Goal: Information Seeking & Learning: Find specific page/section

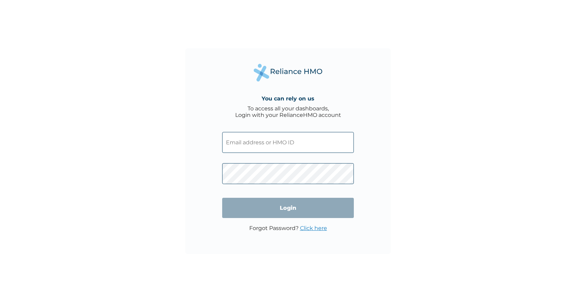
type input "motolanibucknor@gmail.com"
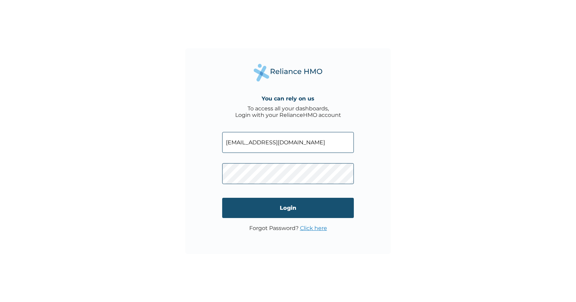
click at [280, 209] on input "Login" at bounding box center [288, 208] width 132 height 20
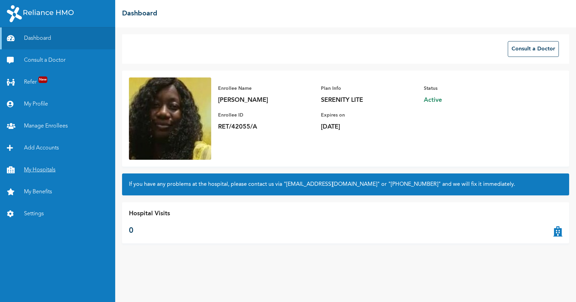
click at [34, 169] on link "My Hospitals" at bounding box center [57, 170] width 115 height 22
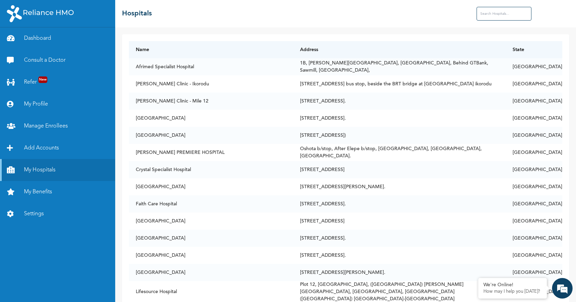
click at [493, 16] on input "text" at bounding box center [504, 14] width 55 height 14
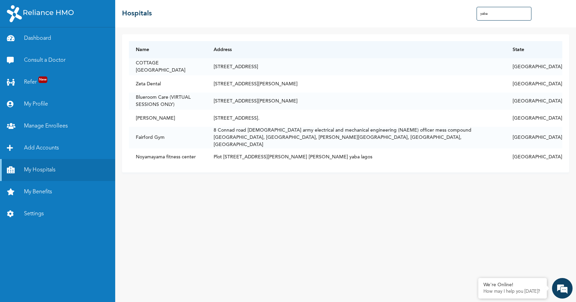
click at [505, 14] on input "yaba" at bounding box center [504, 14] width 55 height 14
type input "y"
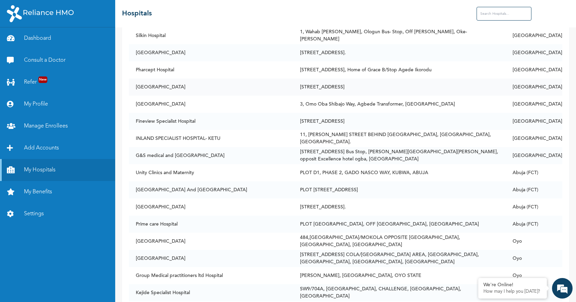
scroll to position [1750, 0]
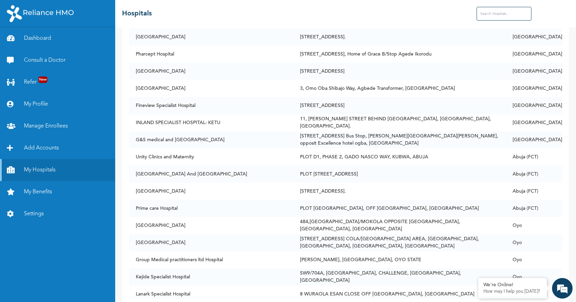
click at [502, 13] on input "text" at bounding box center [504, 14] width 55 height 14
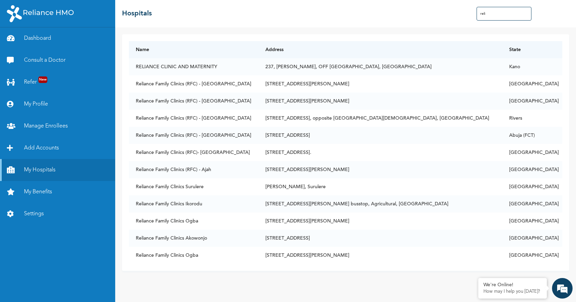
scroll to position [0, 0]
click at [507, 15] on input "reli" at bounding box center [504, 14] width 55 height 14
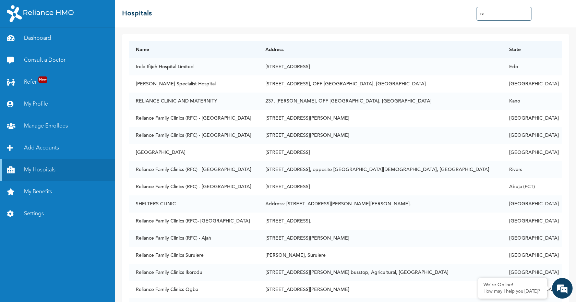
type input "r"
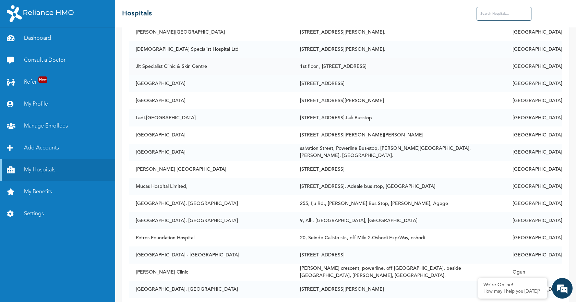
scroll to position [892, 0]
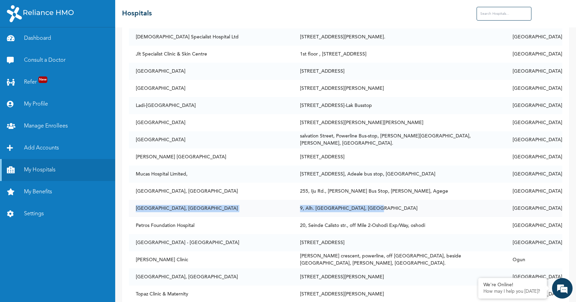
drag, startPoint x: 136, startPoint y: 203, endPoint x: 371, endPoint y: 205, distance: 235.0
click at [371, 205] on tr "[GEOGRAPHIC_DATA], [STREET_ADDRESS] [GEOGRAPHIC_DATA], [GEOGRAPHIC_DATA] [GEOGR…" at bounding box center [346, 208] width 434 height 17
copy tr "[GEOGRAPHIC_DATA], [STREET_ADDRESS] [GEOGRAPHIC_DATA], [GEOGRAPHIC_DATA]"
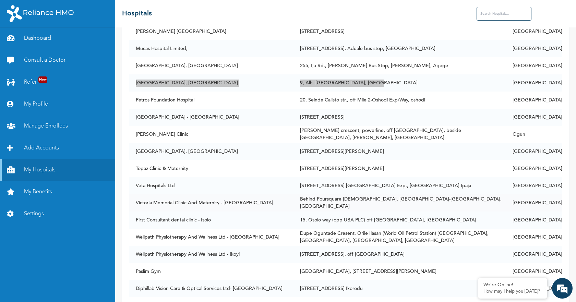
scroll to position [1029, 0]
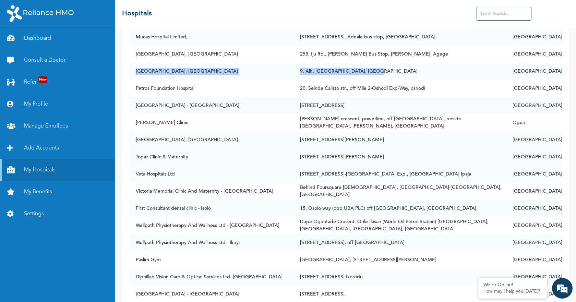
drag, startPoint x: 136, startPoint y: 151, endPoint x: 408, endPoint y: 153, distance: 272.1
click at [408, 153] on tr "Topaz Clinic & Maternity [STREET_ADDRESS][PERSON_NAME]" at bounding box center [346, 157] width 434 height 17
copy tr "Topaz Clinic & Maternity [STREET_ADDRESS][PERSON_NAME][GEOGRAPHIC_DATA], [GEOGR…"
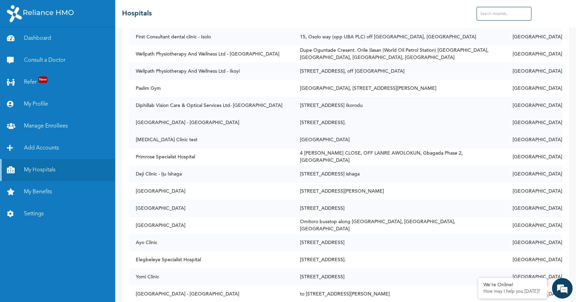
scroll to position [1235, 0]
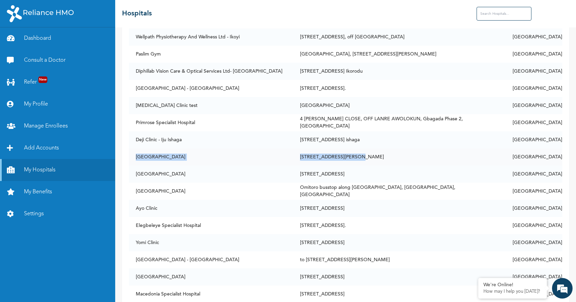
drag, startPoint x: 136, startPoint y: 153, endPoint x: 311, endPoint y: 156, distance: 175.0
click at [356, 156] on tr "[GEOGRAPHIC_DATA] [STREET_ADDRESS][PERSON_NAME]" at bounding box center [346, 157] width 434 height 17
copy tr "[GEOGRAPHIC_DATA] [STREET_ADDRESS][PERSON_NAME]"
drag, startPoint x: 135, startPoint y: 170, endPoint x: 402, endPoint y: 170, distance: 266.6
click at [402, 170] on tr "[GEOGRAPHIC_DATA][STREET_ADDRESS][GEOGRAPHIC_DATA][GEOGRAPHIC_DATA][GEOGRAPHIC_…" at bounding box center [346, 174] width 434 height 17
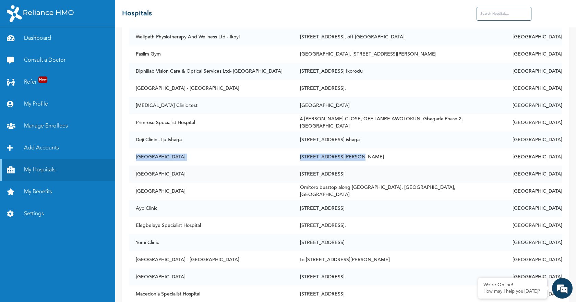
copy tr "[GEOGRAPHIC_DATA][STREET_ADDRESS][GEOGRAPHIC_DATA][GEOGRAPHIC_DATA]"
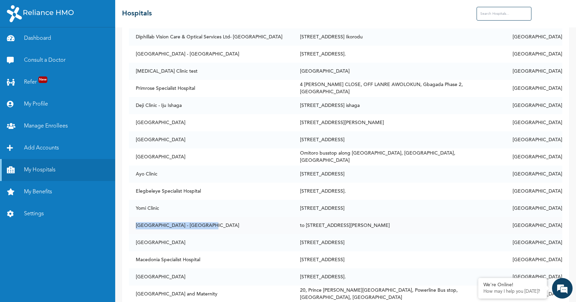
drag, startPoint x: 136, startPoint y: 220, endPoint x: 213, endPoint y: 228, distance: 77.9
click at [213, 228] on td "[GEOGRAPHIC_DATA] - [GEOGRAPHIC_DATA]" at bounding box center [211, 225] width 164 height 17
click at [200, 227] on td "[GEOGRAPHIC_DATA] - [GEOGRAPHIC_DATA]" at bounding box center [211, 225] width 164 height 17
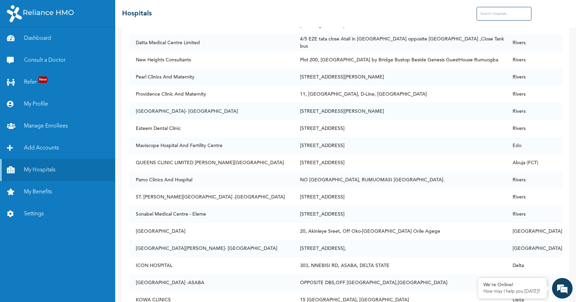
scroll to position [2505, 0]
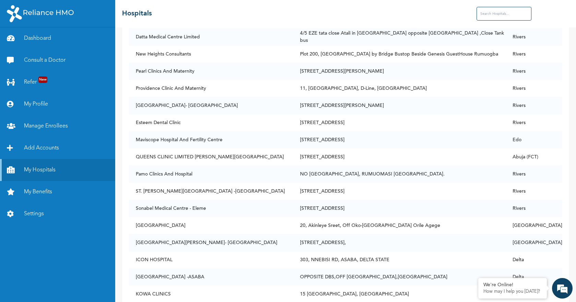
click at [511, 12] on input "text" at bounding box center [504, 14] width 55 height 14
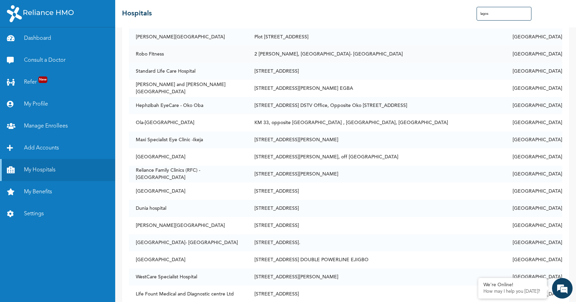
type input "lagos"
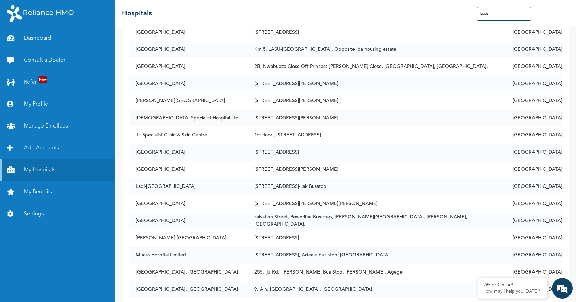
scroll to position [789, 0]
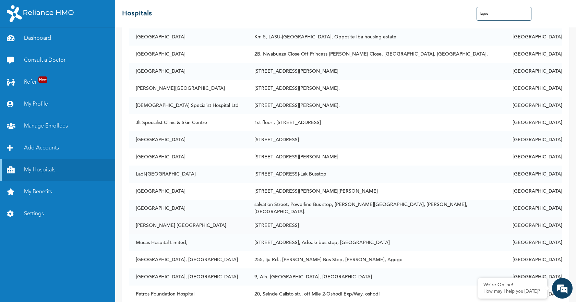
drag, startPoint x: 137, startPoint y: 222, endPoint x: 360, endPoint y: 219, distance: 222.3
click at [360, 219] on tr "[PERSON_NAME] Medical And Dental Centre [STREET_ADDRESS]" at bounding box center [346, 225] width 434 height 17
copy tr "[PERSON_NAME] [GEOGRAPHIC_DATA][STREET_ADDRESS][GEOGRAPHIC_DATA][GEOGRAPHIC_DAT…"
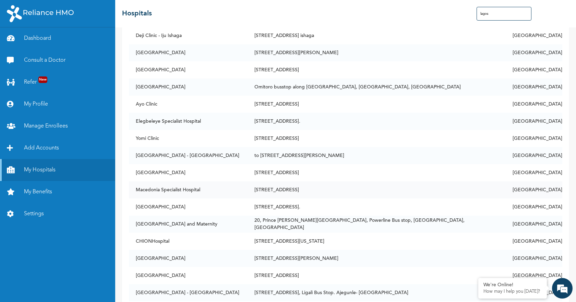
scroll to position [1304, 0]
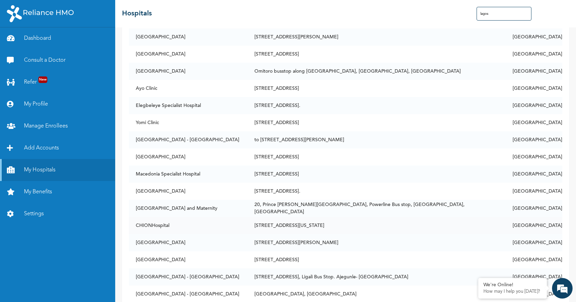
drag, startPoint x: 136, startPoint y: 219, endPoint x: 357, endPoint y: 223, distance: 221.3
click at [357, 223] on tr "CHIONHospital [STREET_ADDRESS][US_STATE]" at bounding box center [346, 225] width 434 height 17
copy tr "CHIONHospital [STREET_ADDRESS][US_STATE]"
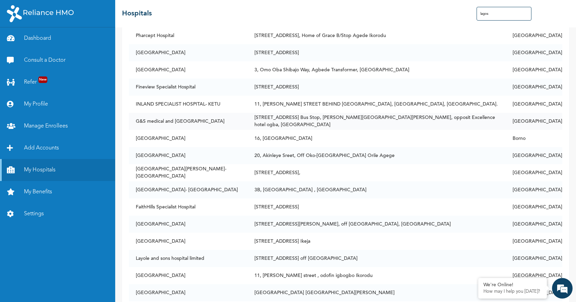
scroll to position [1681, 0]
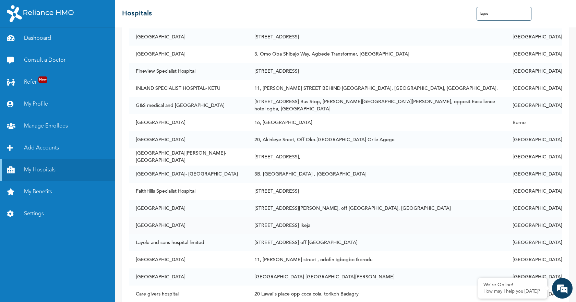
drag, startPoint x: 137, startPoint y: 220, endPoint x: 347, endPoint y: 220, distance: 209.6
click at [347, 220] on tr "[GEOGRAPHIC_DATA] [STREET_ADDRESS]" at bounding box center [346, 225] width 434 height 17
copy tr "[GEOGRAPHIC_DATA] [STREET_ADDRESS]"
drag, startPoint x: 135, startPoint y: 272, endPoint x: 377, endPoint y: 270, distance: 241.5
click at [377, 270] on tr "[GEOGRAPHIC_DATA] [STREET_ADDRESS] [GEOGRAPHIC_DATA][PERSON_NAME]" at bounding box center [346, 277] width 434 height 17
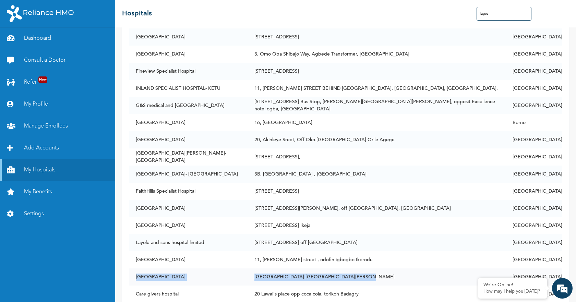
copy tr "[GEOGRAPHIC_DATA] [STREET_ADDRESS] [GEOGRAPHIC_DATA][PERSON_NAME]"
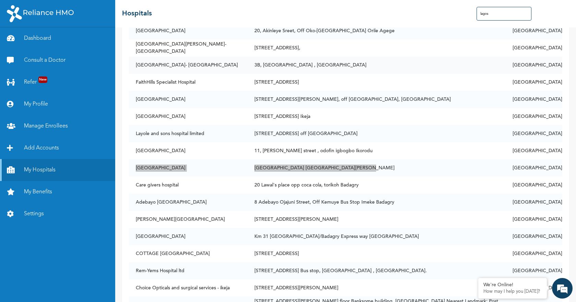
scroll to position [1818, 0]
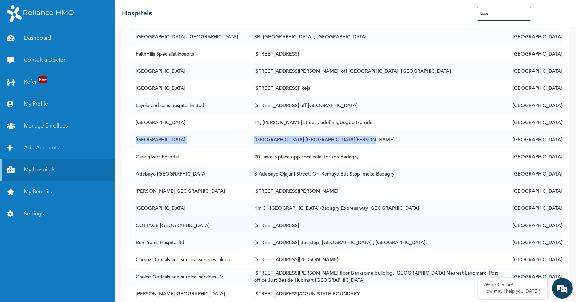
drag, startPoint x: 137, startPoint y: 219, endPoint x: 341, endPoint y: 222, distance: 203.8
click at [341, 222] on tr "COTTAGE [GEOGRAPHIC_DATA][STREET_ADDRESS][GEOGRAPHIC_DATA]" at bounding box center [346, 225] width 434 height 17
copy tr "COTTAGE [GEOGRAPHIC_DATA][STREET_ADDRESS][GEOGRAPHIC_DATA]"
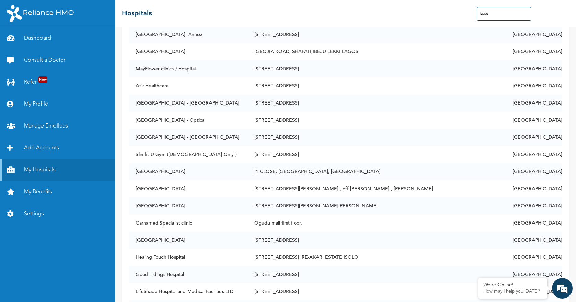
scroll to position [4529, 0]
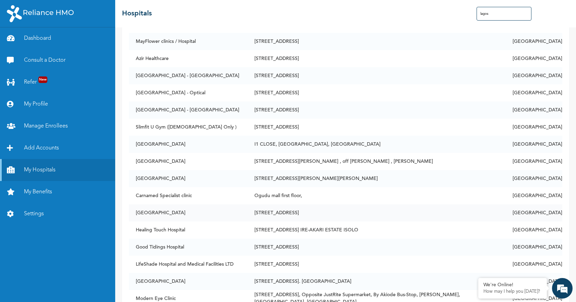
drag, startPoint x: 135, startPoint y: 203, endPoint x: 348, endPoint y: 208, distance: 212.4
click at [348, 208] on tr "[GEOGRAPHIC_DATA] [STREET_ADDRESS][PERSON_NAME]" at bounding box center [346, 212] width 434 height 17
copy tr "[GEOGRAPHIC_DATA] [STREET_ADDRESS]"
drag, startPoint x: 136, startPoint y: 238, endPoint x: 380, endPoint y: 234, distance: 244.0
click at [380, 239] on tr "Good [GEOGRAPHIC_DATA] [STREET_ADDRESS]" at bounding box center [346, 247] width 434 height 17
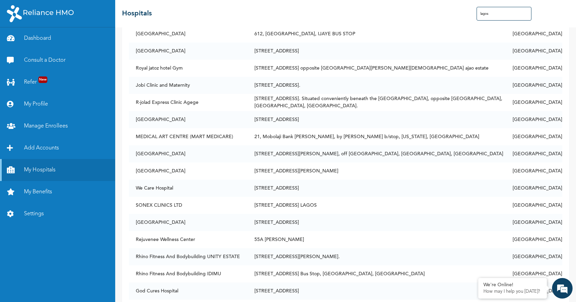
scroll to position [6519, 0]
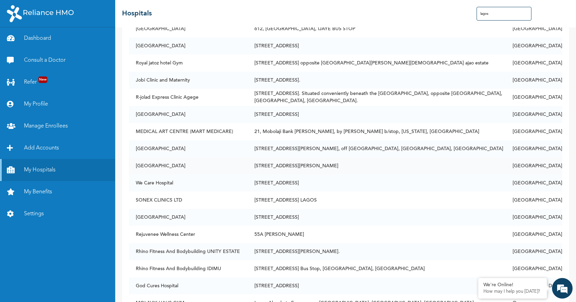
drag, startPoint x: 136, startPoint y: 151, endPoint x: 366, endPoint y: 155, distance: 230.3
click at [366, 157] on tr "[GEOGRAPHIC_DATA][STREET_ADDRESS][PERSON_NAME][GEOGRAPHIC_DATA][GEOGRAPHIC_DATA…" at bounding box center [346, 165] width 434 height 17
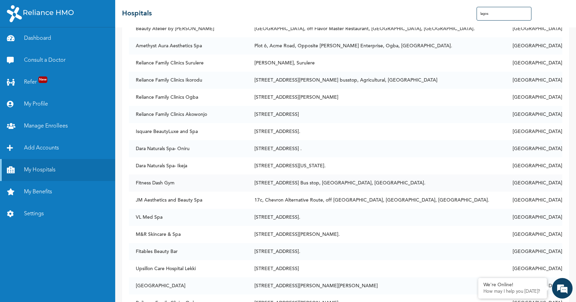
scroll to position [9948, 0]
